Goal: Find contact information

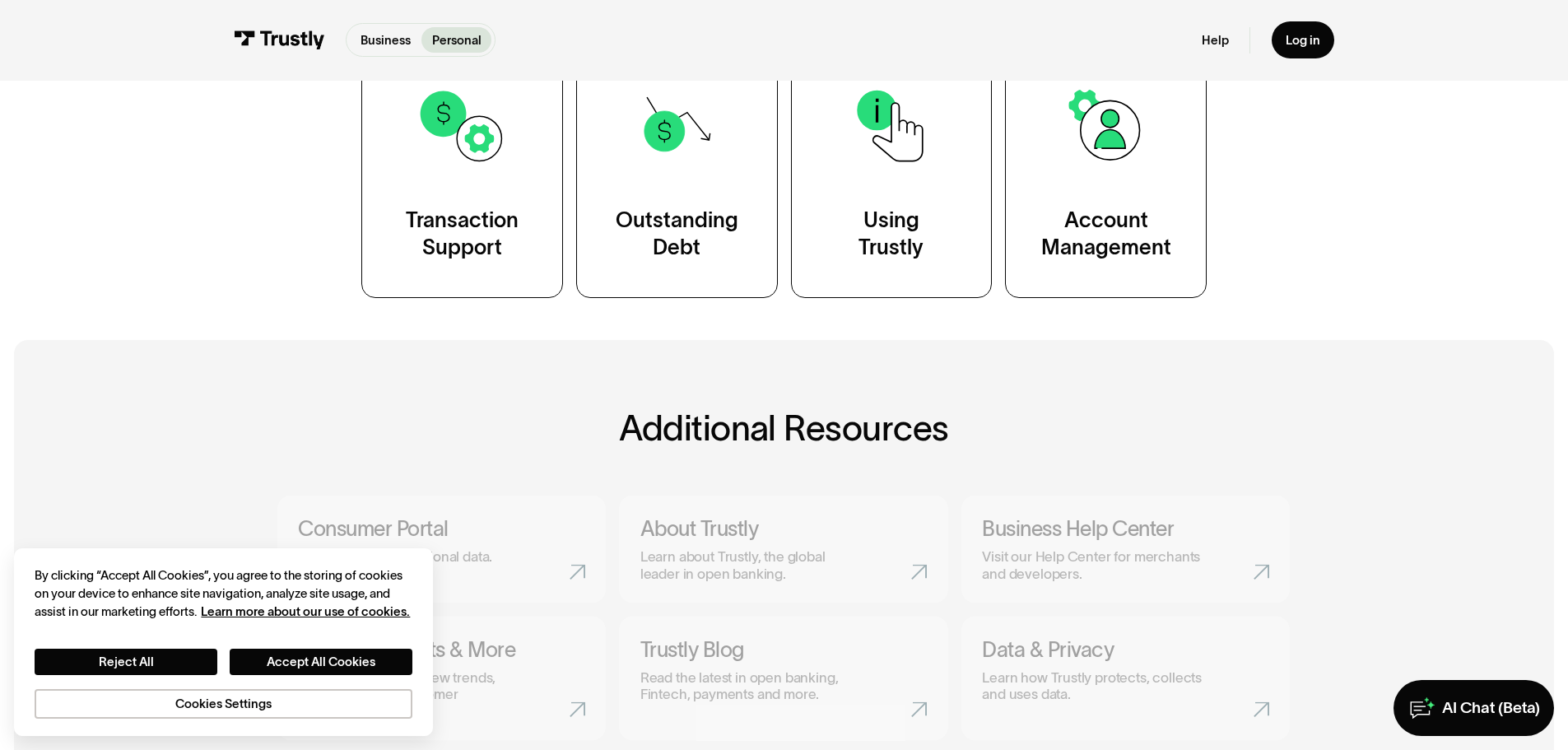
scroll to position [411, 0]
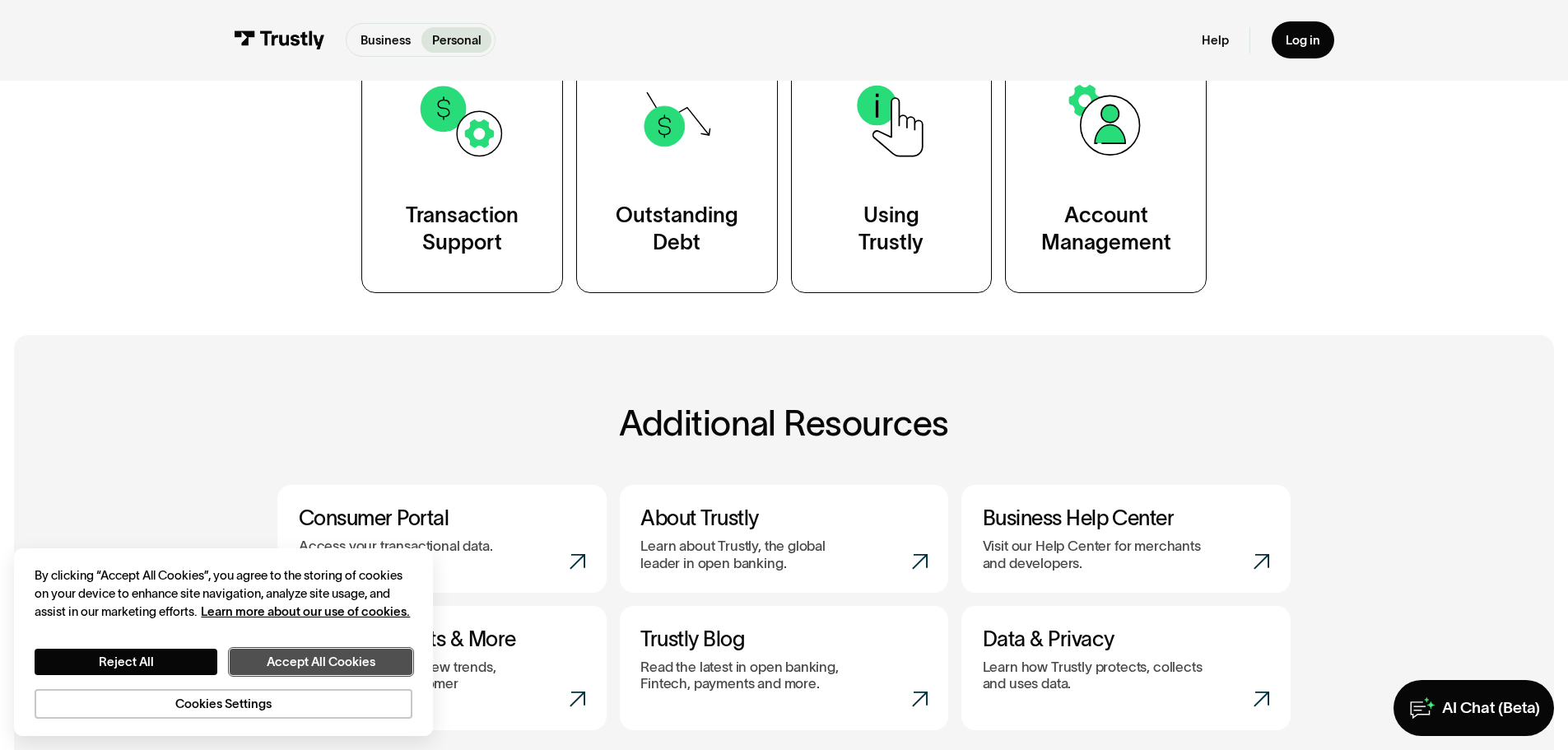
click at [345, 651] on button "Accept All Cookies" at bounding box center [321, 661] width 183 height 26
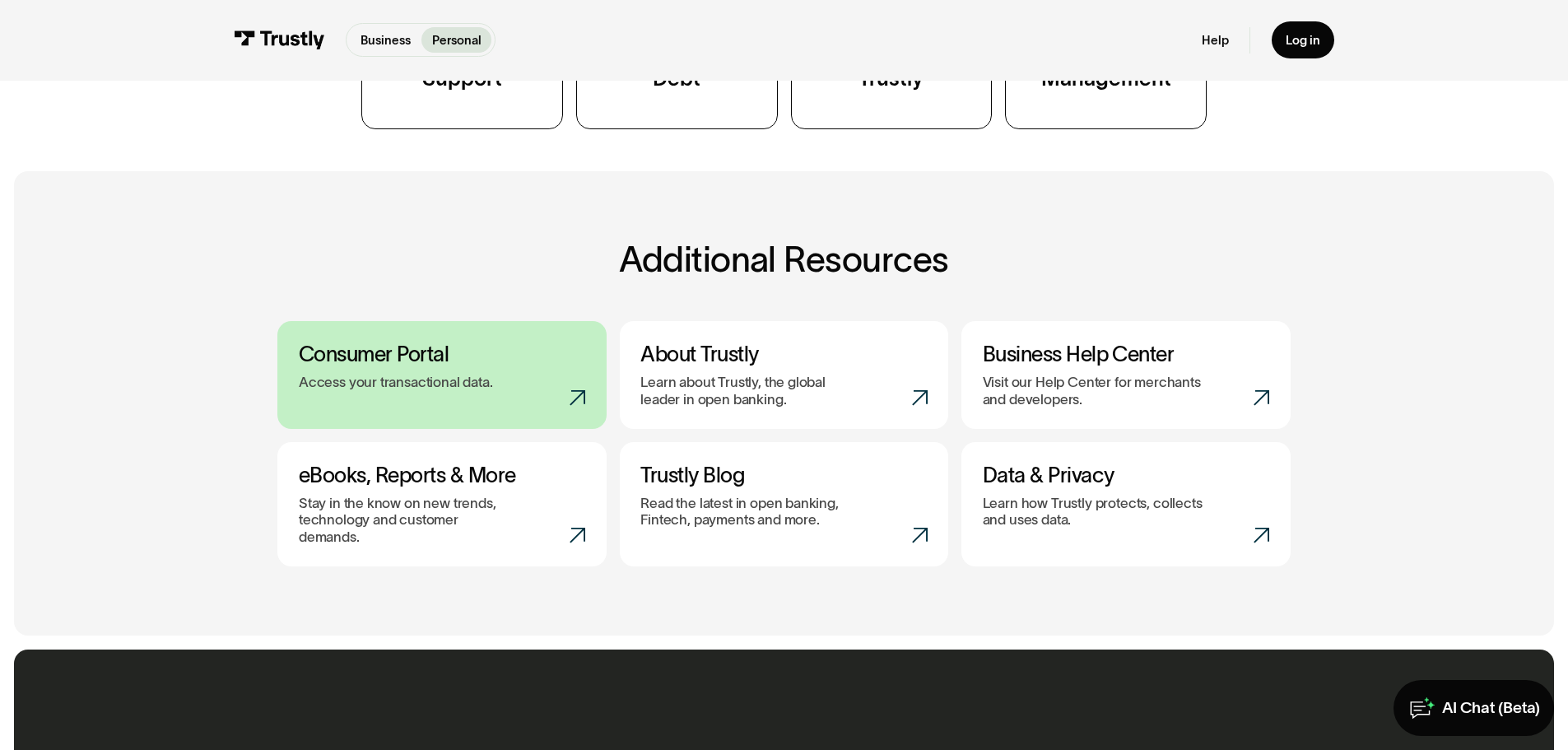
scroll to position [576, 0]
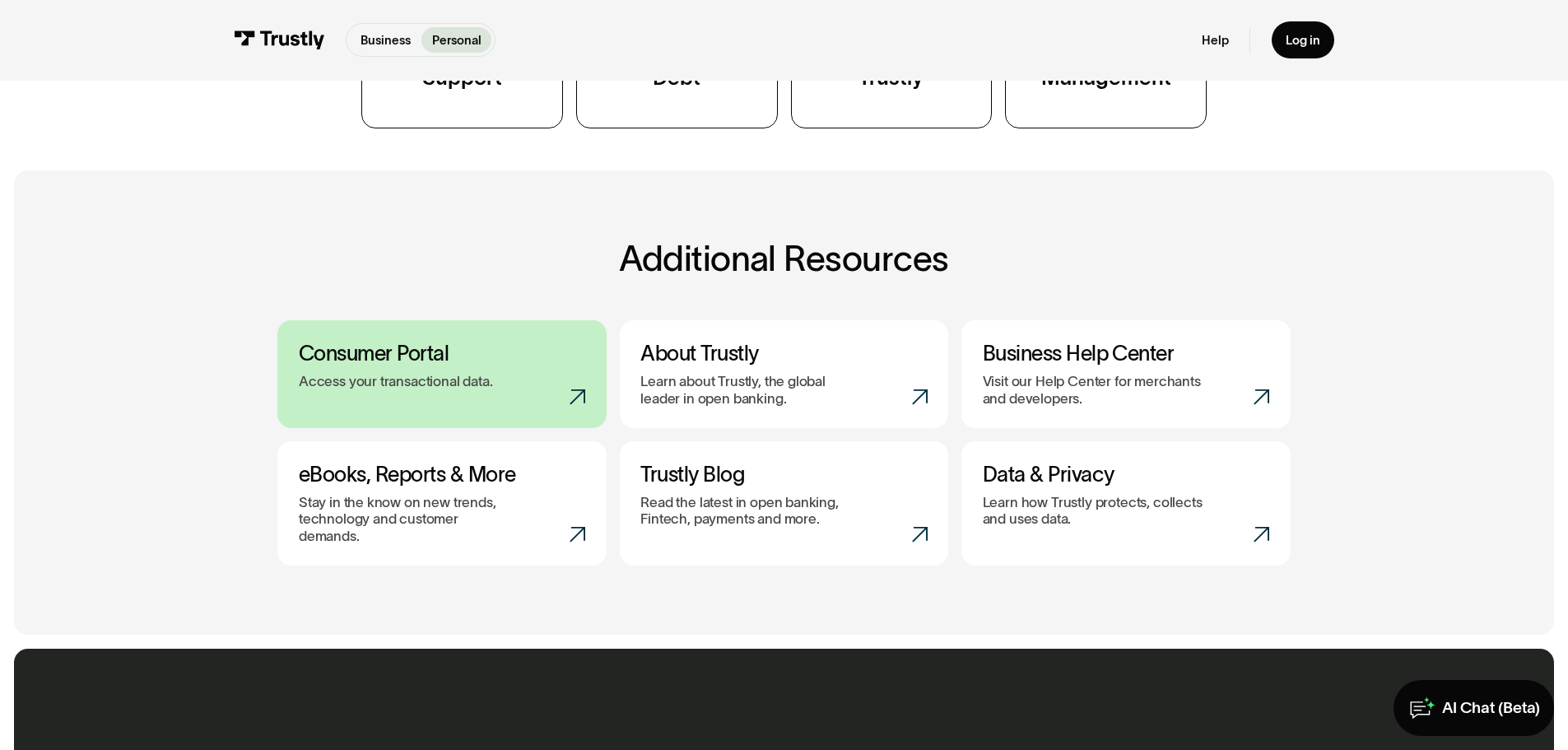
click at [411, 367] on h3 "Consumer Portal" at bounding box center [442, 353] width 287 height 25
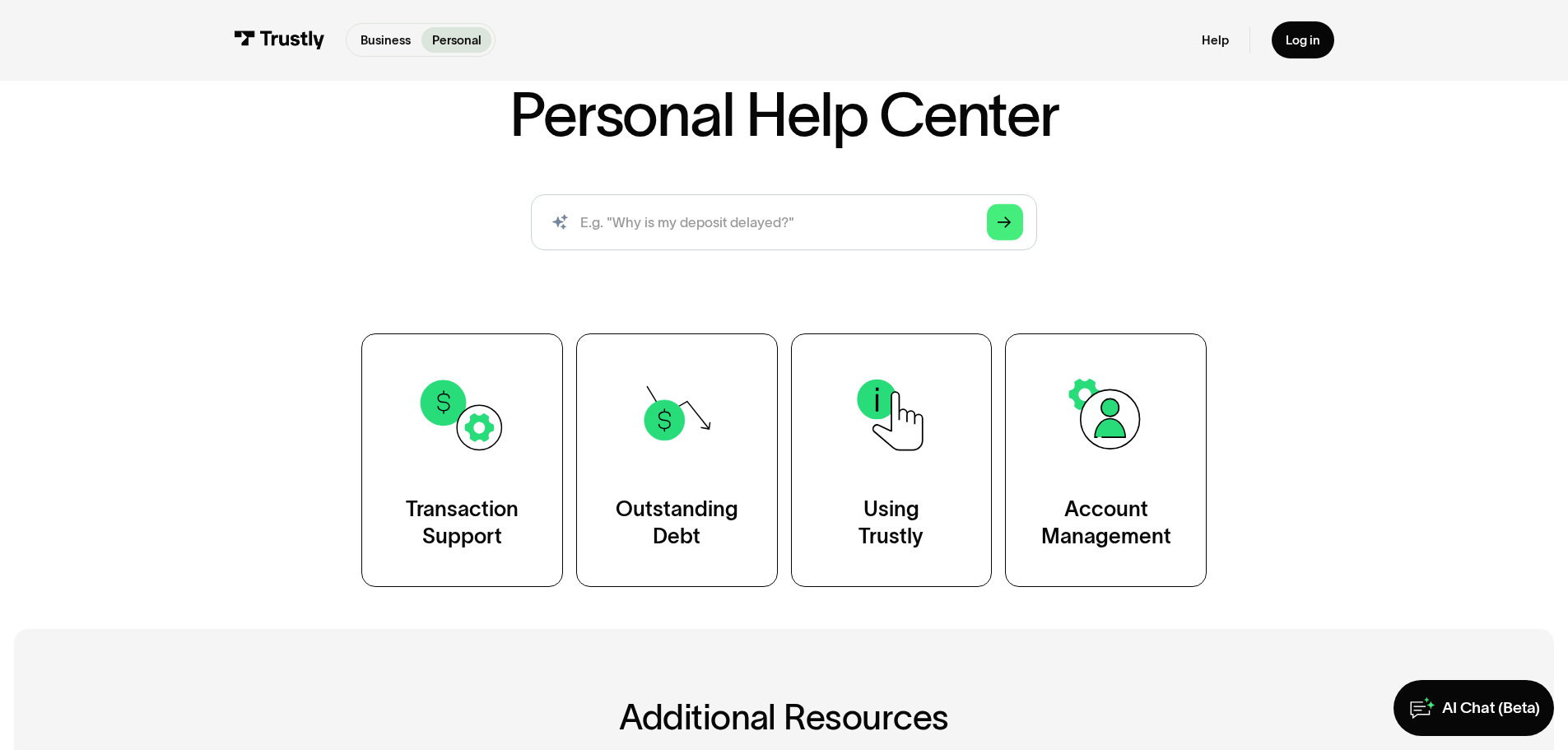
scroll to position [83, 0]
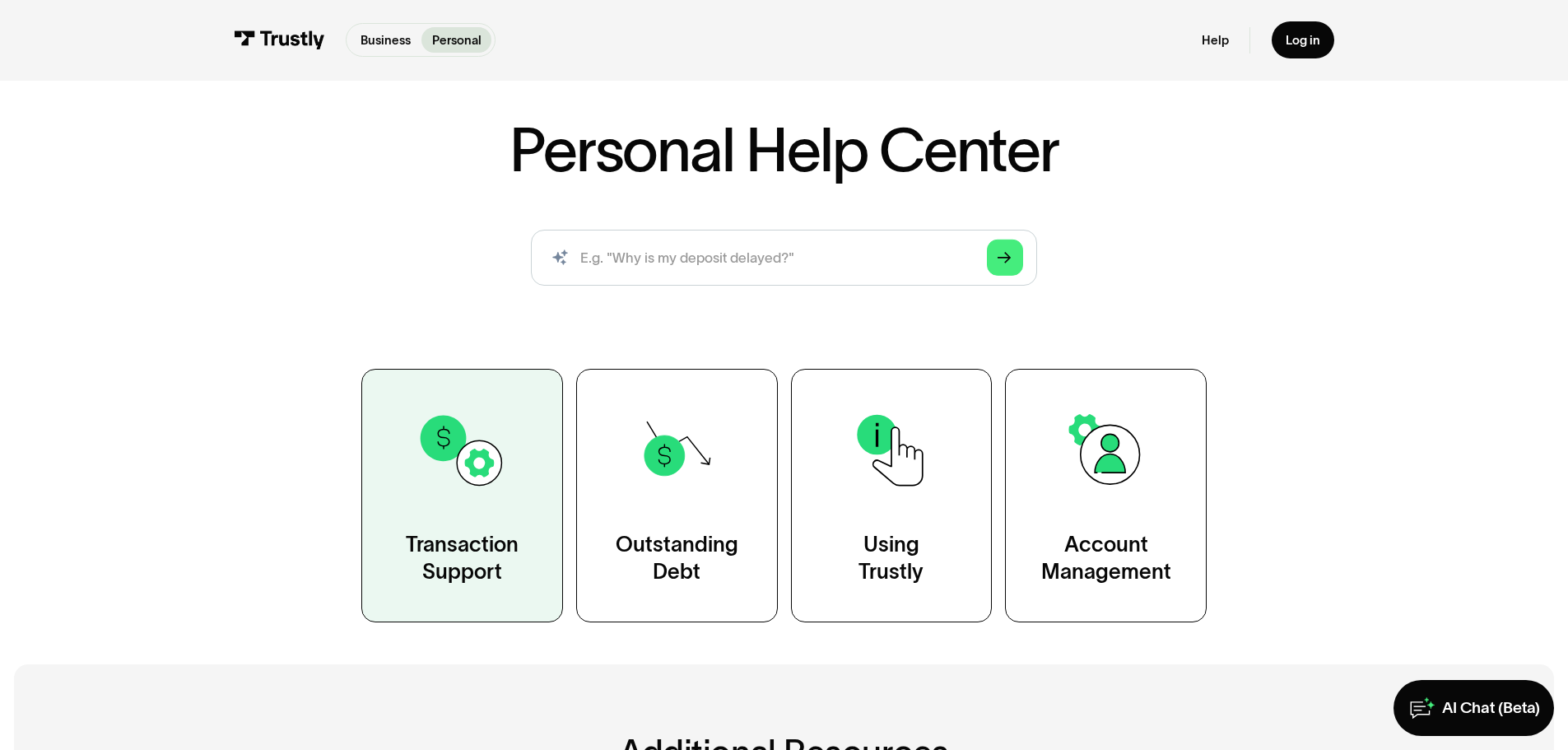
click at [457, 476] on img at bounding box center [461, 449] width 90 height 90
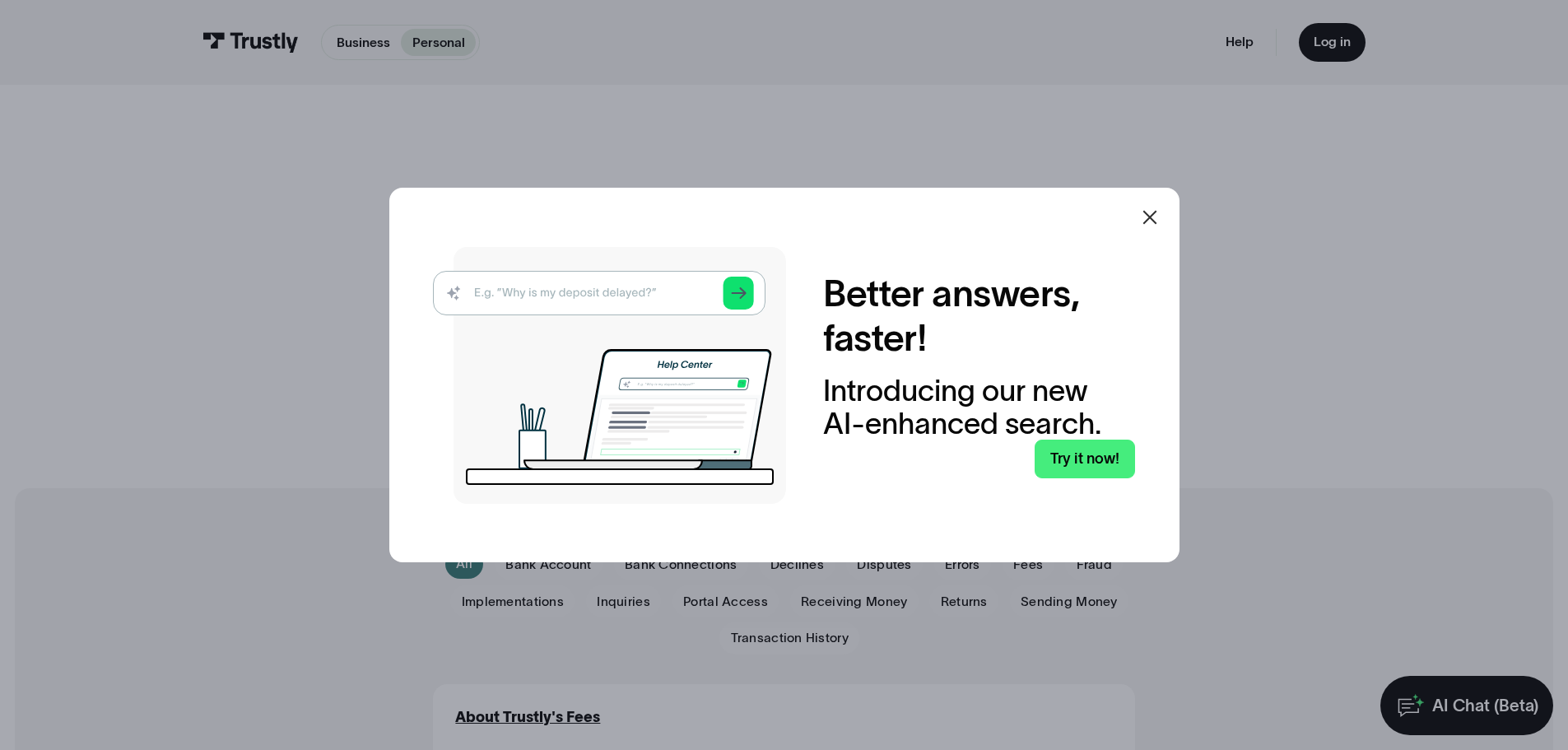
click at [1152, 213] on icon at bounding box center [1150, 217] width 14 height 14
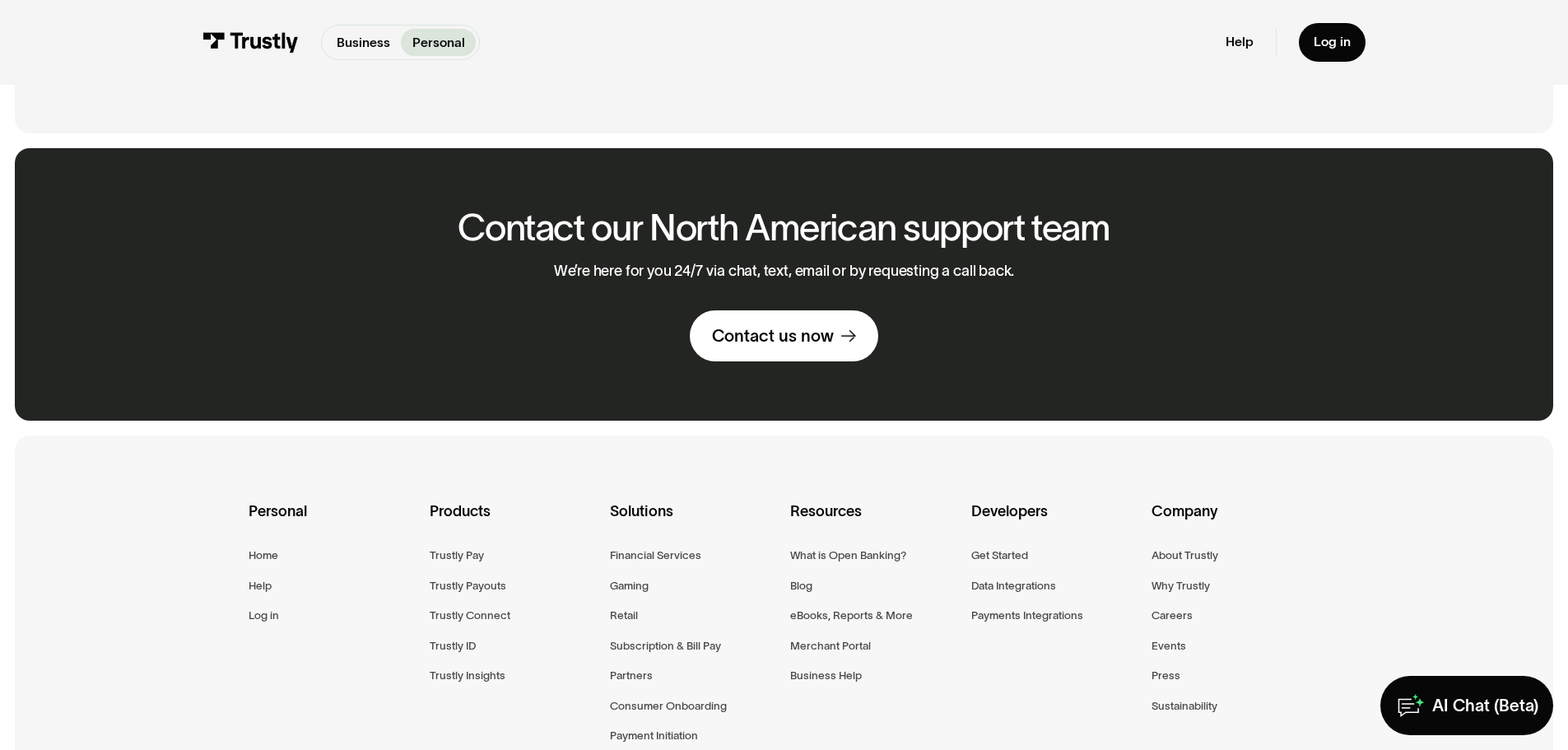
scroll to position [2553, 0]
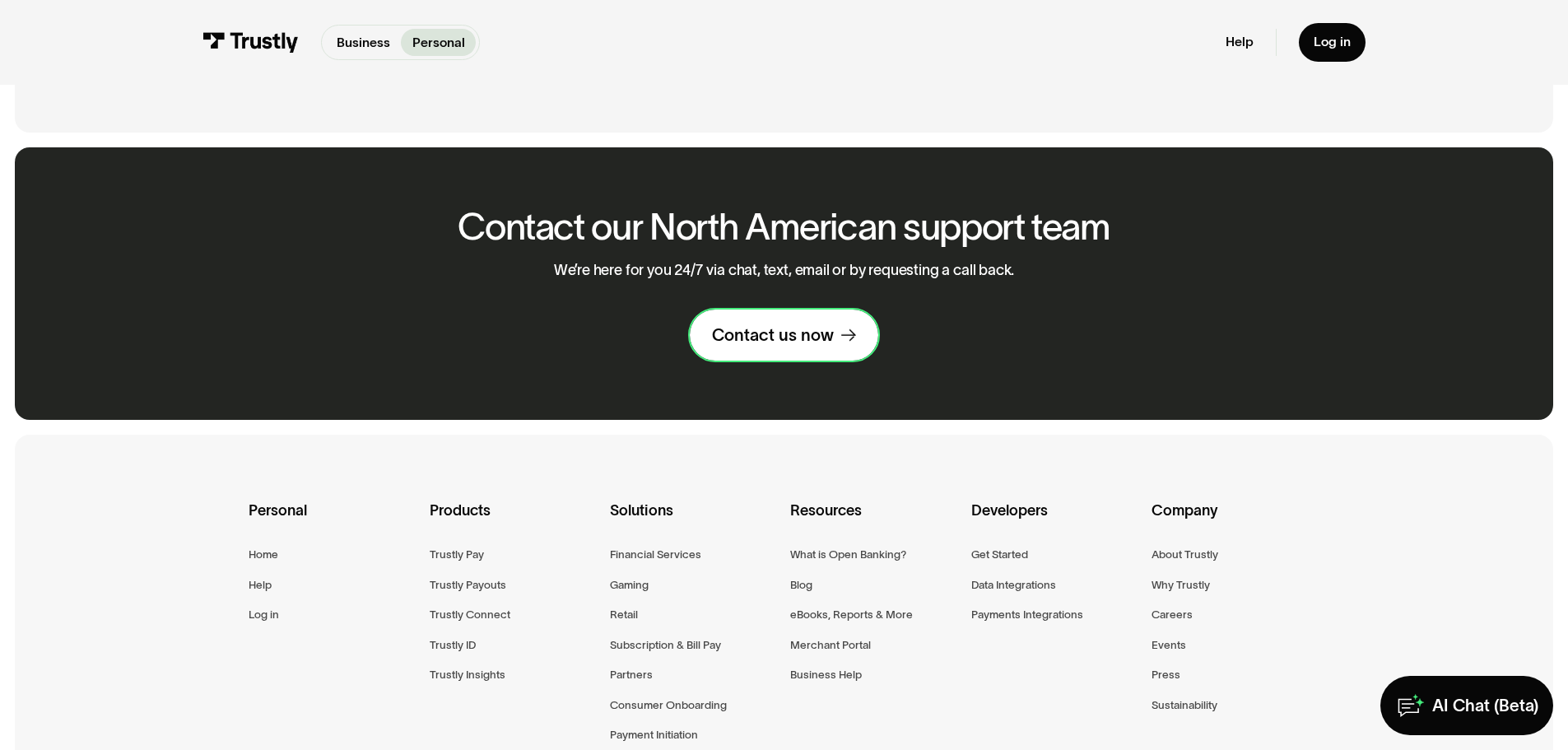
click at [779, 345] on div "Contact us now" at bounding box center [772, 335] width 122 height 21
